Goal: Transaction & Acquisition: Obtain resource

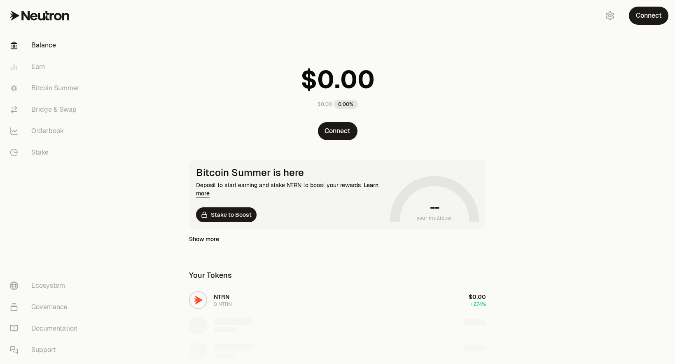
click at [636, 16] on button "Connect" at bounding box center [649, 16] width 40 height 18
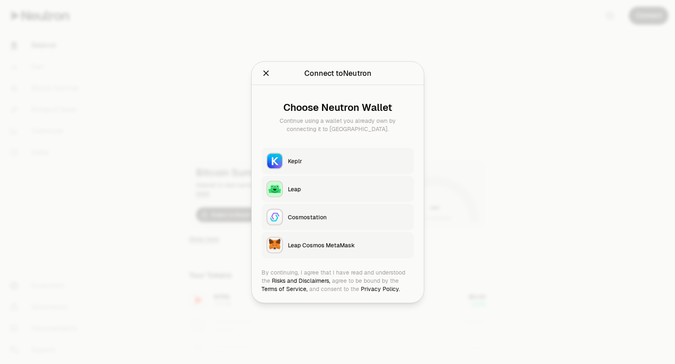
click at [317, 162] on div "Keplr" at bounding box center [348, 161] width 121 height 8
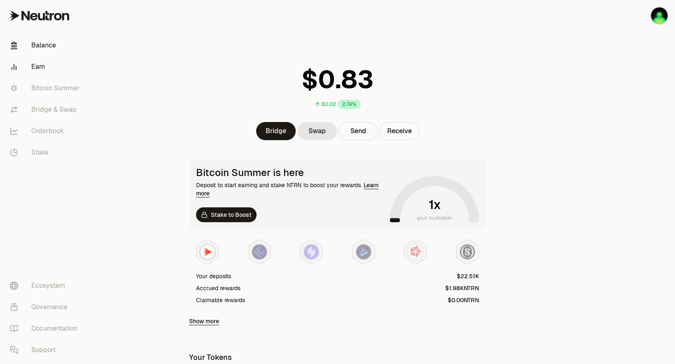
click at [56, 70] on link "Earn" at bounding box center [46, 66] width 86 height 21
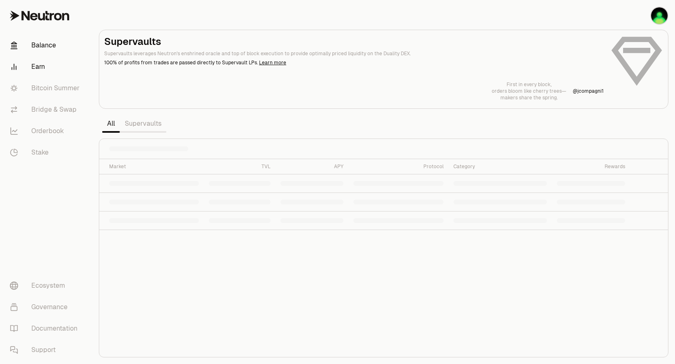
click at [56, 49] on link "Balance" at bounding box center [46, 45] width 86 height 21
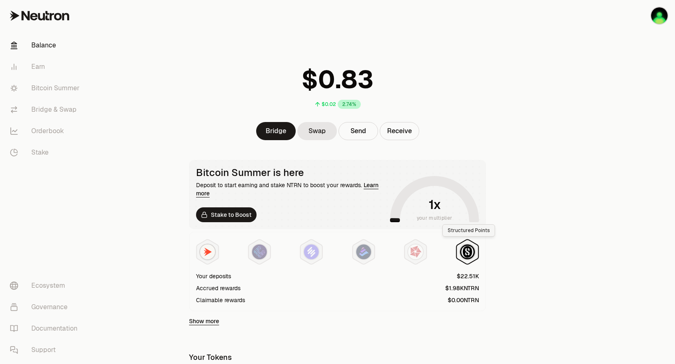
click at [461, 251] on img at bounding box center [467, 251] width 15 height 15
click at [411, 257] on img at bounding box center [415, 251] width 15 height 15
click at [372, 259] on icon at bounding box center [364, 251] width 22 height 25
click at [316, 260] on icon at bounding box center [312, 251] width 22 height 25
click at [268, 257] on icon at bounding box center [259, 251] width 22 height 25
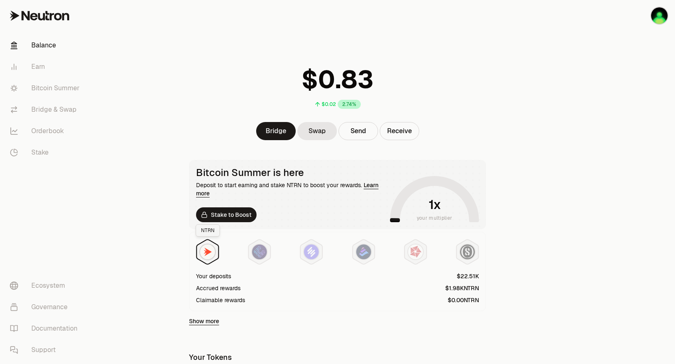
click at [215, 254] on div at bounding box center [207, 251] width 16 height 16
click at [51, 86] on link "Bitcoin Summer" at bounding box center [46, 87] width 86 height 21
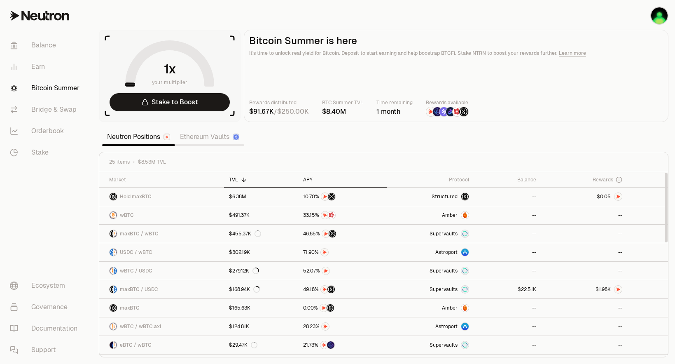
click at [311, 181] on div "APY" at bounding box center [342, 179] width 78 height 7
